Goal: Task Accomplishment & Management: Complete application form

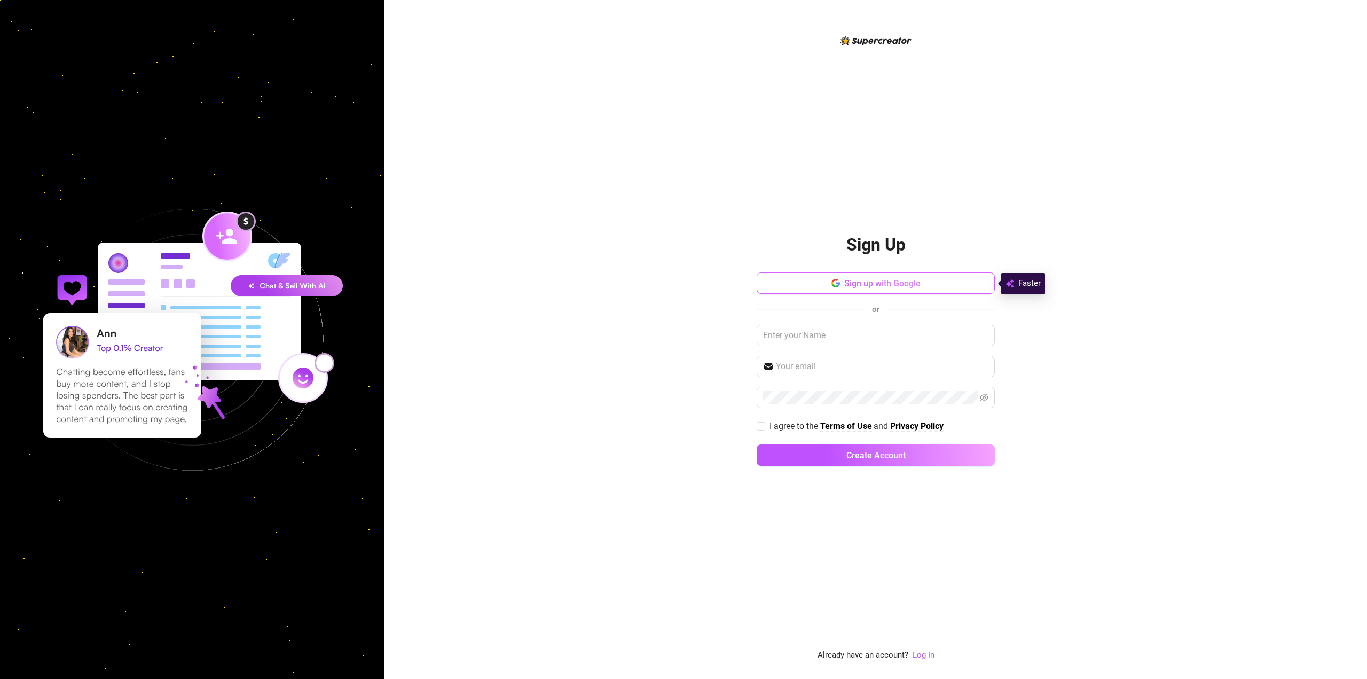
click at [905, 287] on span "Sign up with Google" at bounding box center [882, 283] width 76 height 10
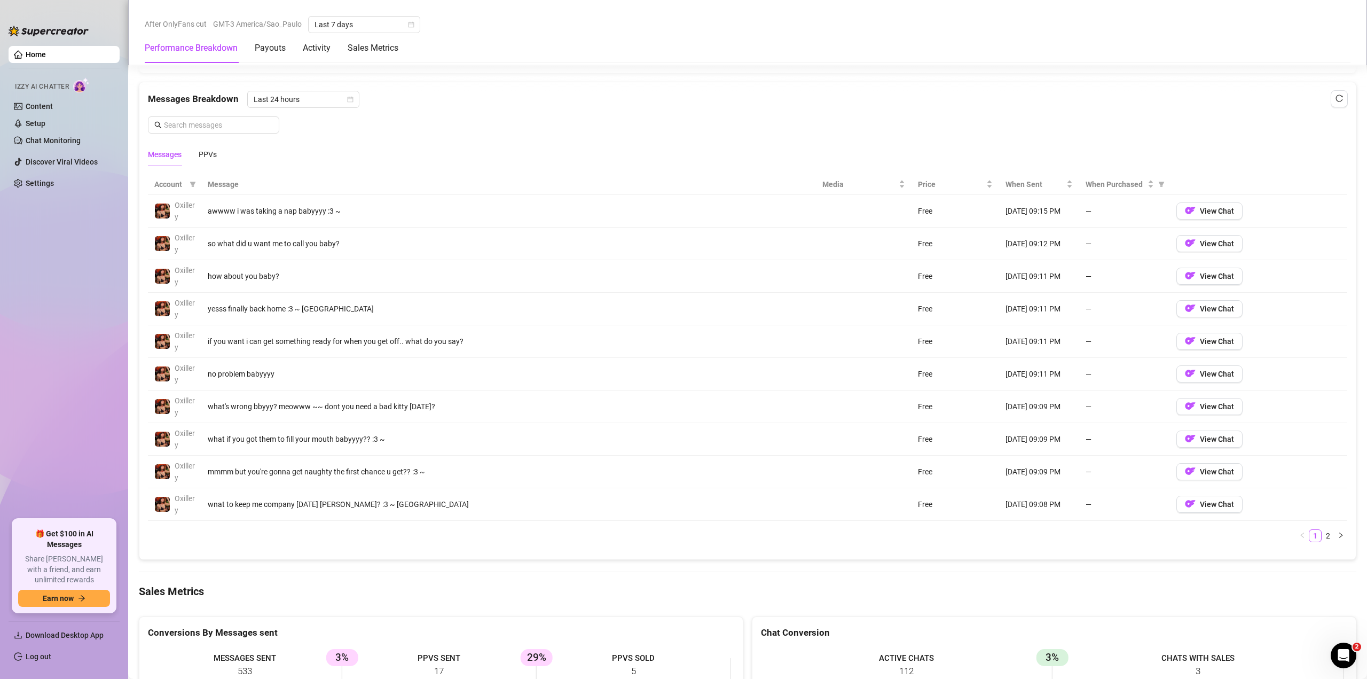
scroll to position [1015, 0]
